Goal: Transaction & Acquisition: Purchase product/service

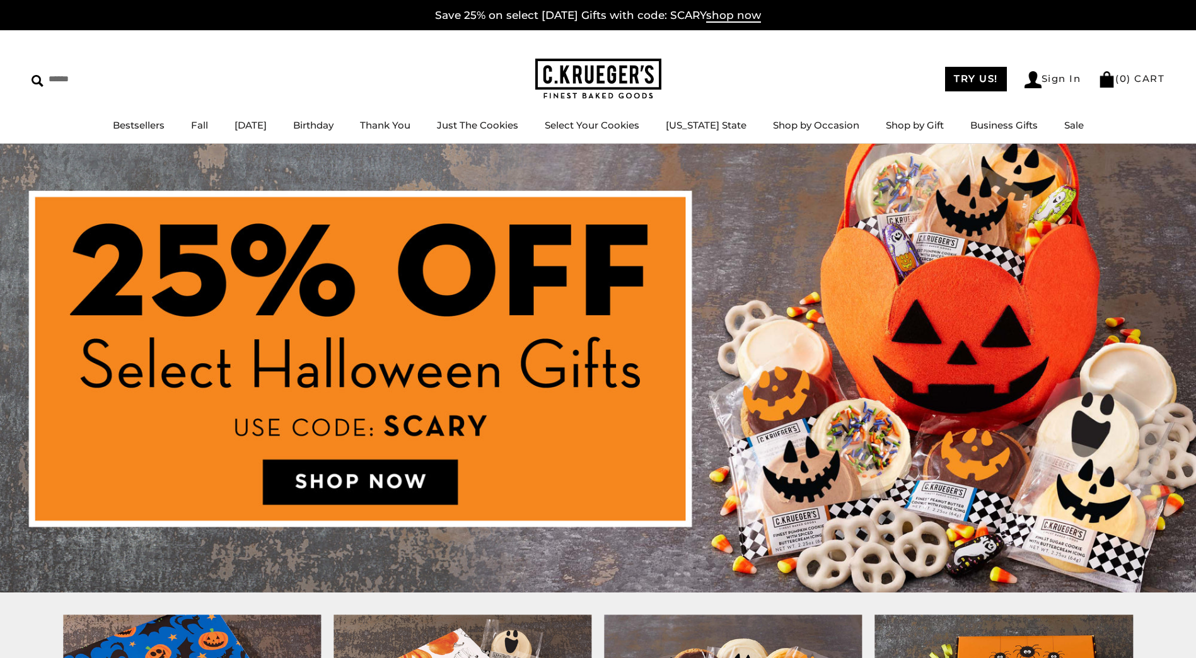
click at [337, 488] on img at bounding box center [598, 368] width 1196 height 449
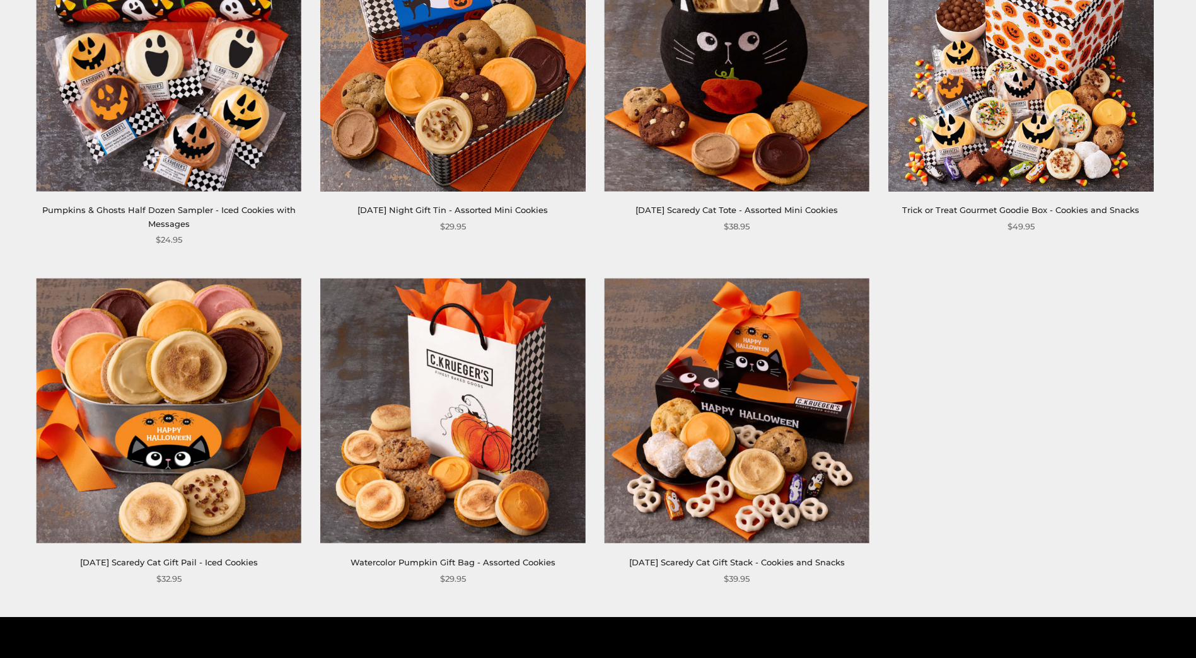
scroll to position [1261, 0]
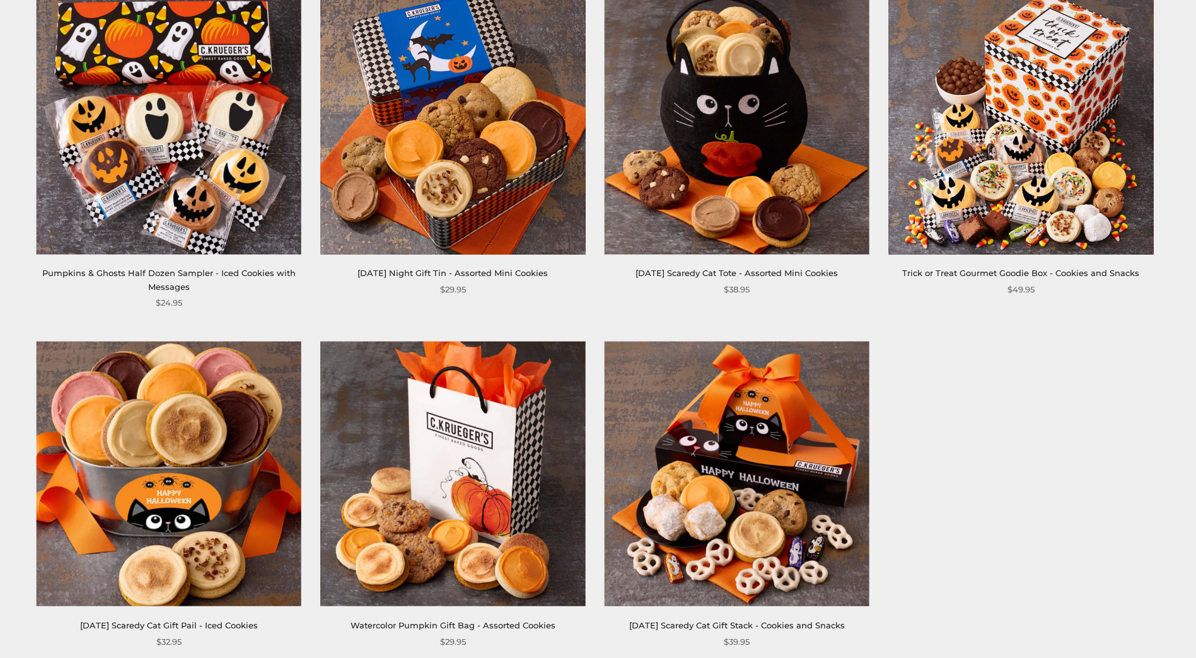
click at [477, 493] on img at bounding box center [452, 474] width 265 height 265
